Goal: Task Accomplishment & Management: Complete application form

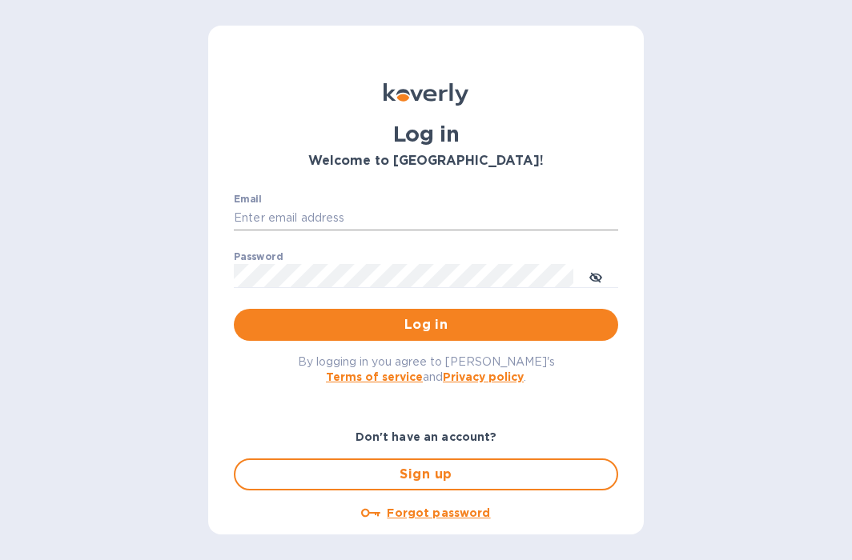
click at [327, 230] on input "Email" at bounding box center [426, 219] width 384 height 24
type input "info@floraisonselections.com"
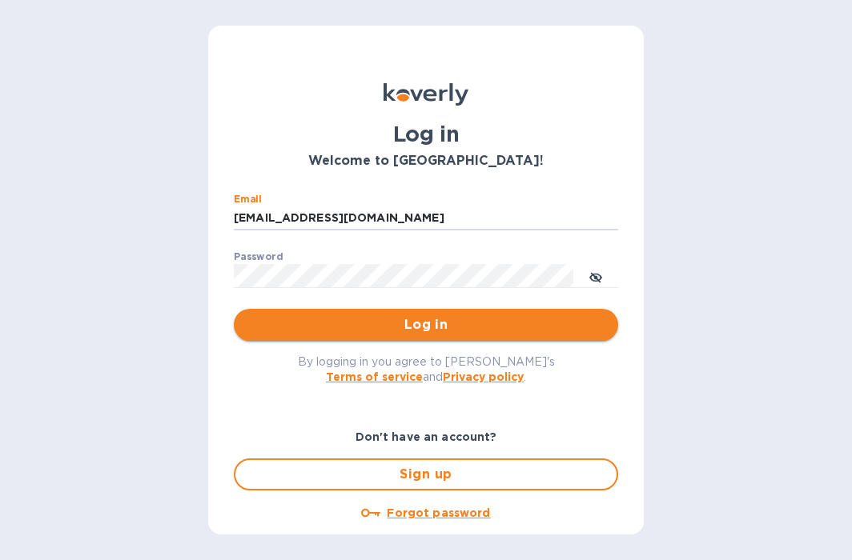
click at [427, 319] on span "Log in" at bounding box center [426, 324] width 359 height 19
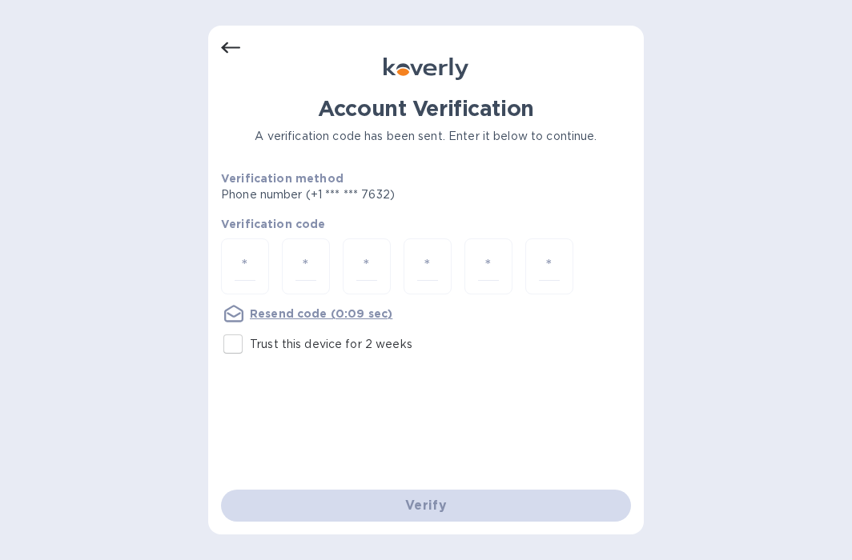
click at [233, 342] on input "Trust this device for 2 weeks" at bounding box center [233, 344] width 34 height 34
checkbox input "true"
click at [256, 261] on div at bounding box center [245, 267] width 48 height 57
type input "7"
type input "3"
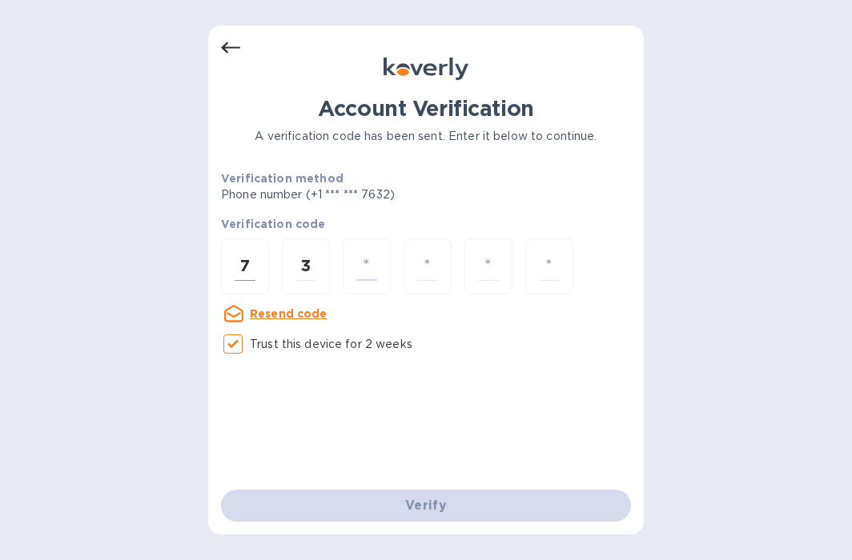
type input "7"
type input "2"
type input "6"
type input "9"
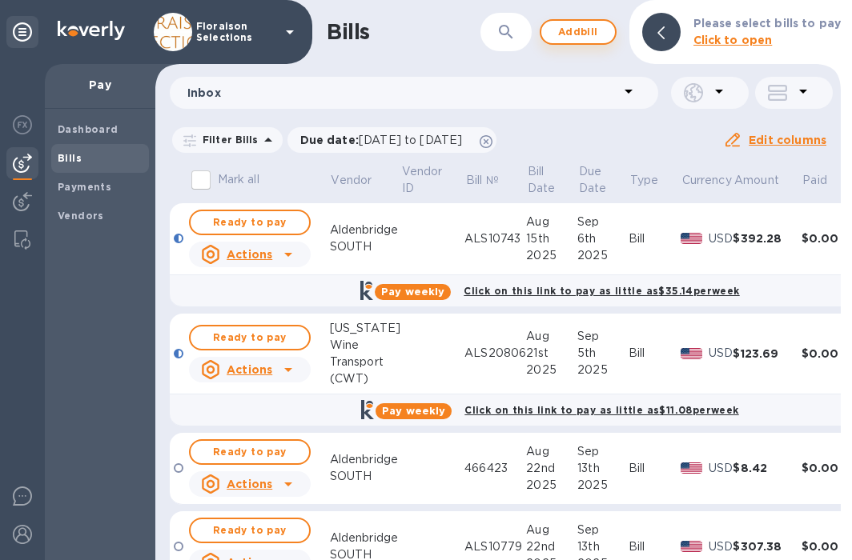
click at [586, 30] on span "Add bill" at bounding box center [578, 31] width 48 height 19
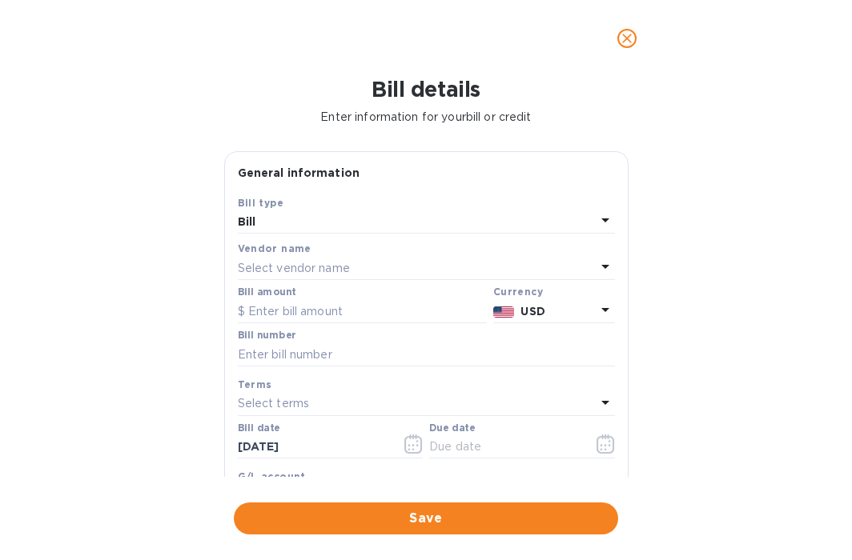
click at [279, 268] on p "Select vendor name" at bounding box center [294, 268] width 112 height 17
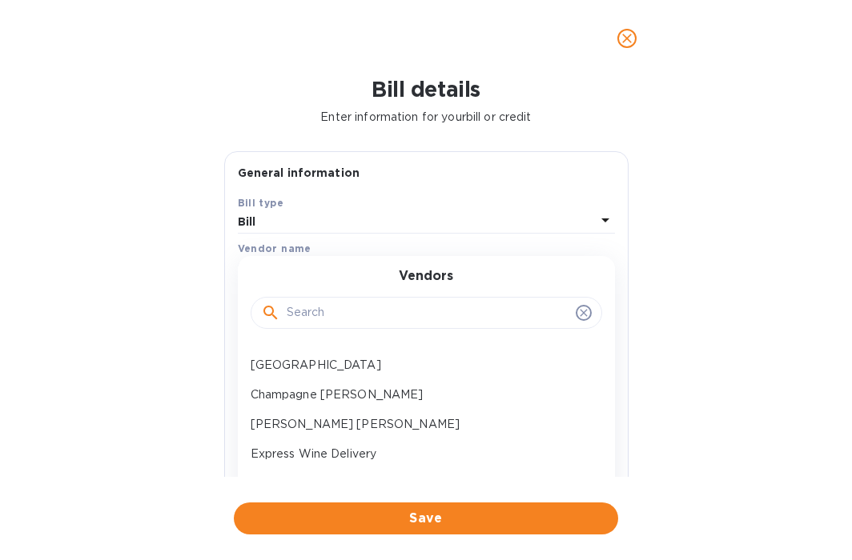
scroll to position [76, 0]
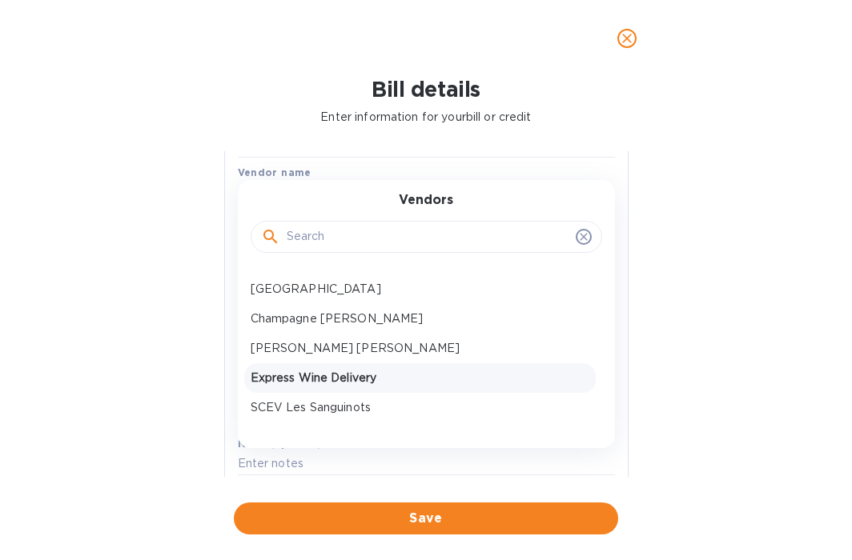
click at [324, 371] on p "Express Wine Delivery" at bounding box center [420, 378] width 339 height 17
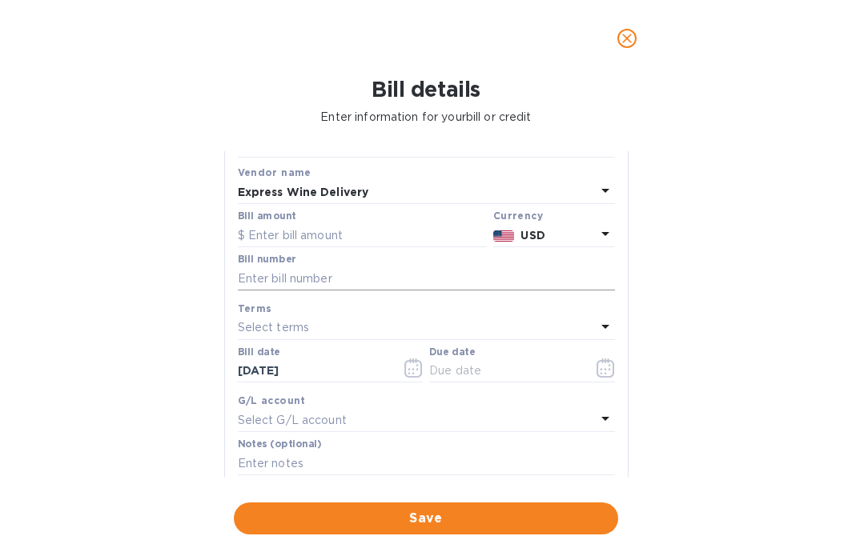
click at [279, 279] on input "text" at bounding box center [426, 279] width 377 height 24
paste input "DR118307"
type input "DR118307"
click at [11, 335] on div "Bill details Enter information for your bill or credit General information Save…" at bounding box center [426, 318] width 852 height 483
click at [287, 235] on input "text" at bounding box center [362, 235] width 249 height 24
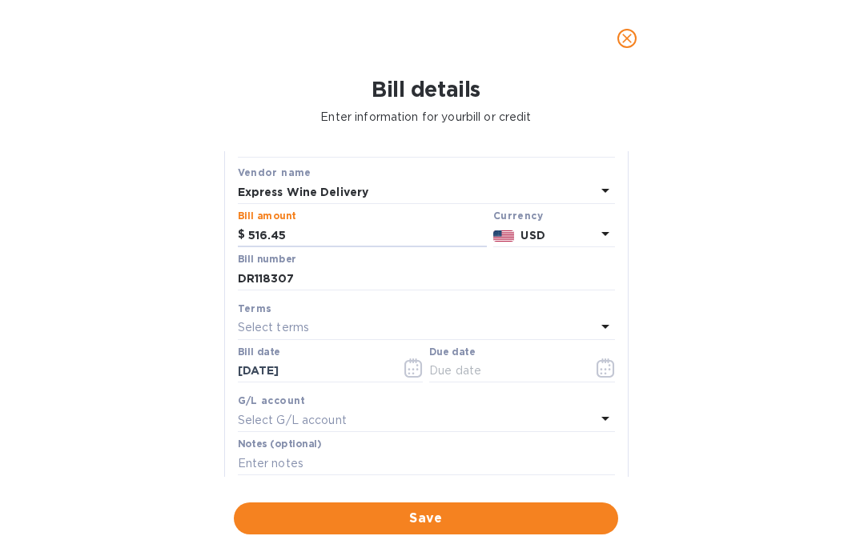
type input "516.45"
click at [724, 346] on div "Bill details Enter information for your bill or credit General information Save…" at bounding box center [426, 318] width 852 height 483
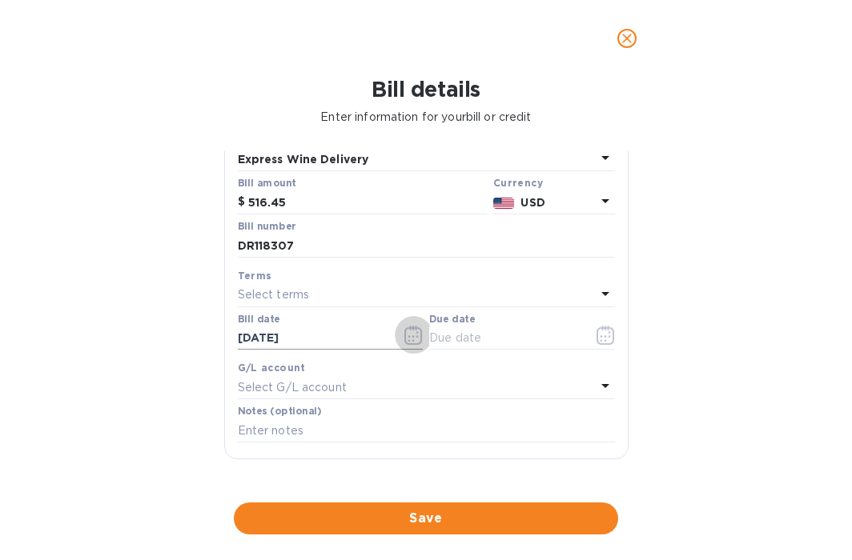
click at [410, 333] on icon "button" at bounding box center [413, 335] width 18 height 19
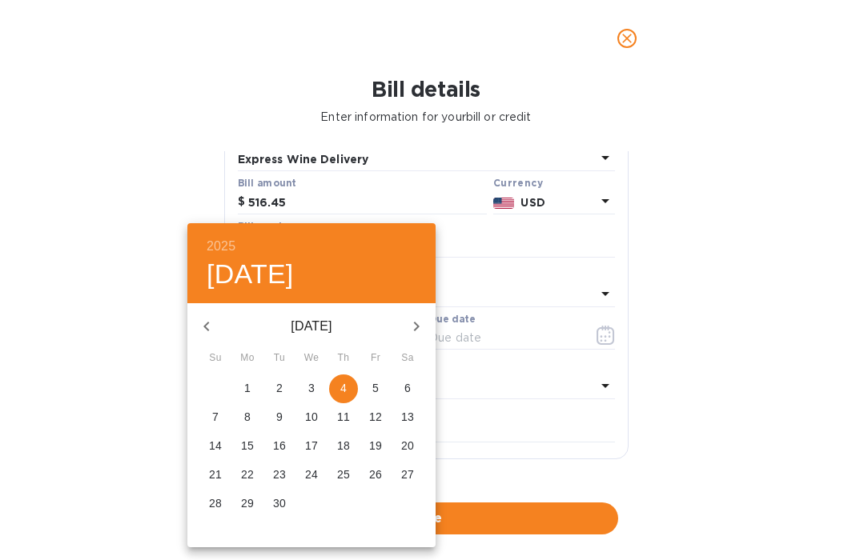
click at [199, 326] on icon "button" at bounding box center [206, 326] width 19 height 19
click at [212, 538] on p "31" at bounding box center [215, 532] width 13 height 16
type input "[DATE]"
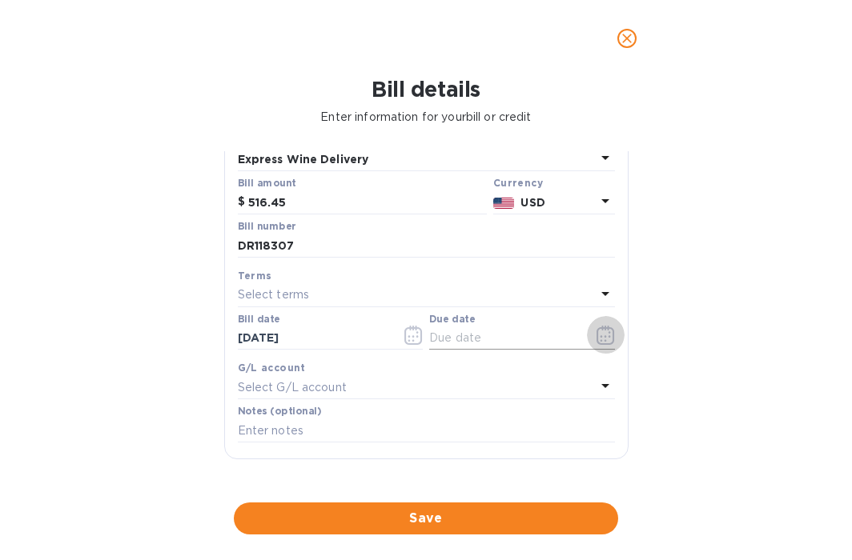
click at [608, 338] on icon "button" at bounding box center [609, 336] width 2 height 2
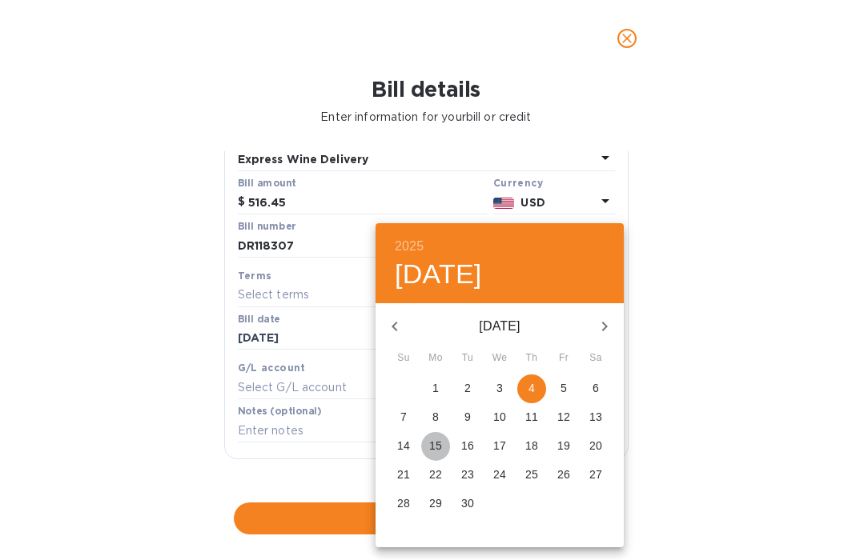
click at [435, 443] on p "15" at bounding box center [435, 446] width 13 height 16
type input "[DATE]"
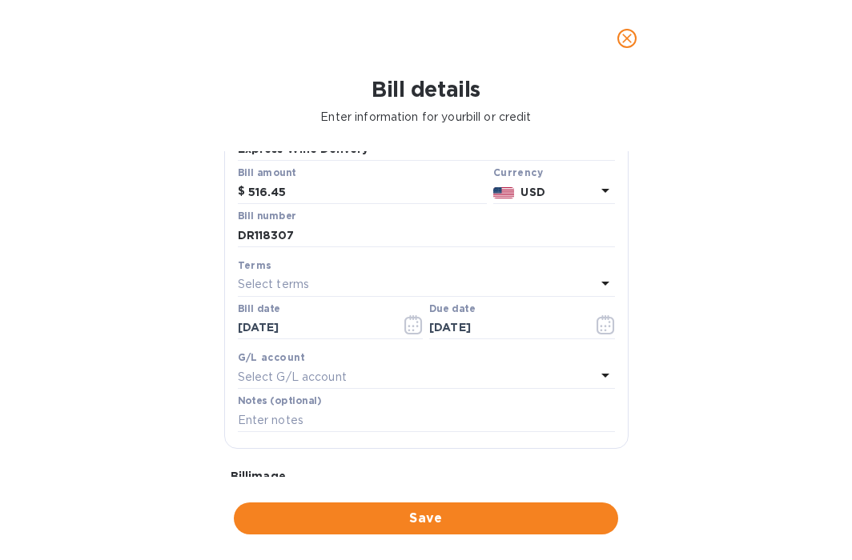
scroll to position [501, 0]
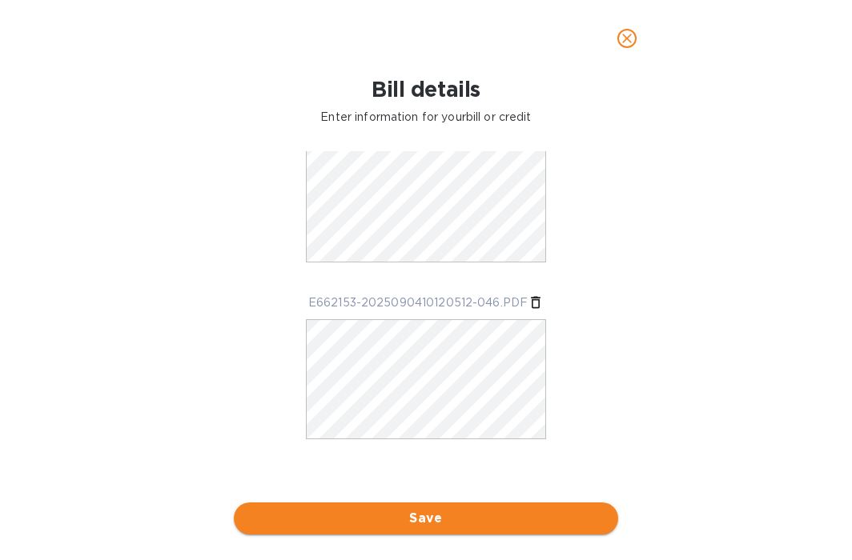
click at [436, 526] on span "Save" at bounding box center [426, 518] width 359 height 19
